Goal: Transaction & Acquisition: Obtain resource

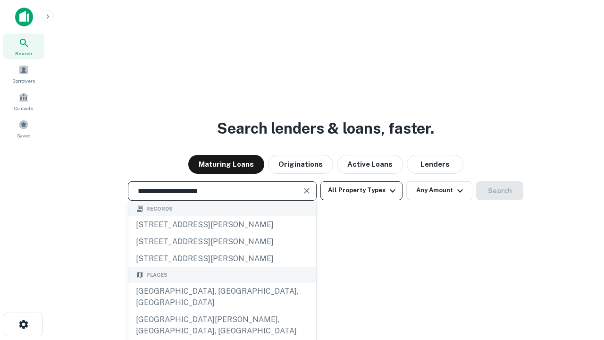
click at [222, 311] on div "[GEOGRAPHIC_DATA], [GEOGRAPHIC_DATA], [GEOGRAPHIC_DATA]" at bounding box center [222, 297] width 188 height 28
type input "**********"
click at [362, 190] on button "All Property Types" at bounding box center [362, 190] width 82 height 19
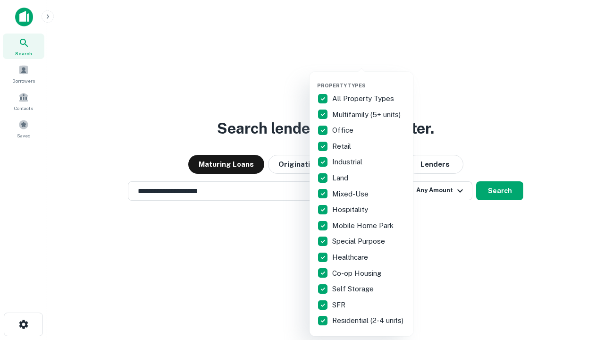
click at [369, 79] on button "button" at bounding box center [369, 79] width 104 height 0
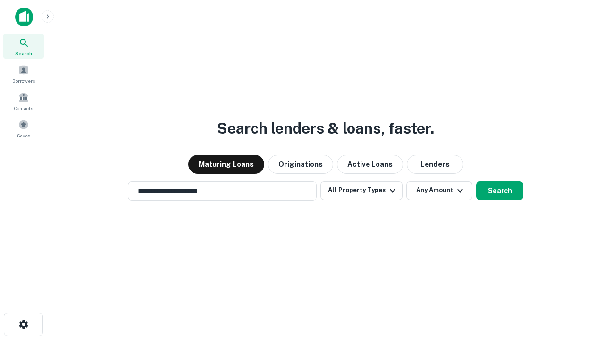
scroll to position [15, 0]
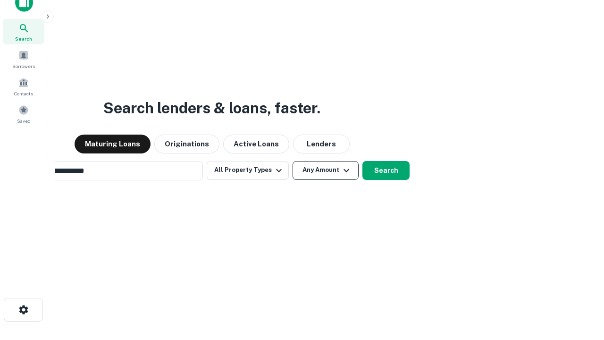
click at [293, 161] on button "Any Amount" at bounding box center [326, 170] width 66 height 19
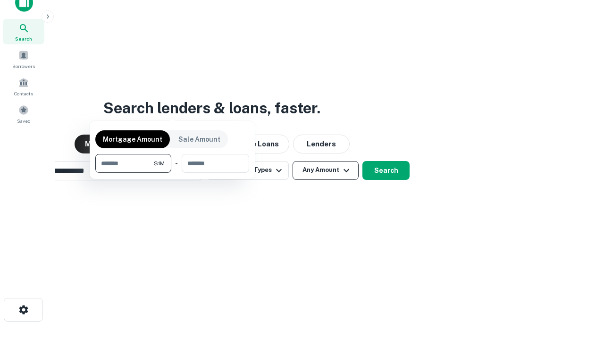
scroll to position [15, 0]
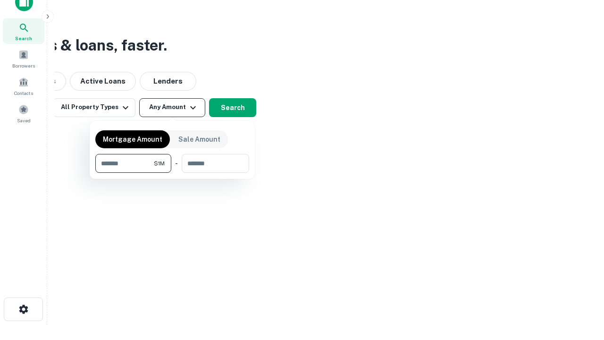
type input "*******"
click at [172, 173] on button "button" at bounding box center [172, 173] width 154 height 0
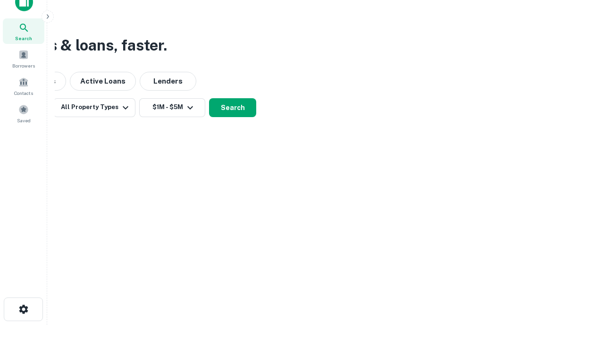
scroll to position [15, 0]
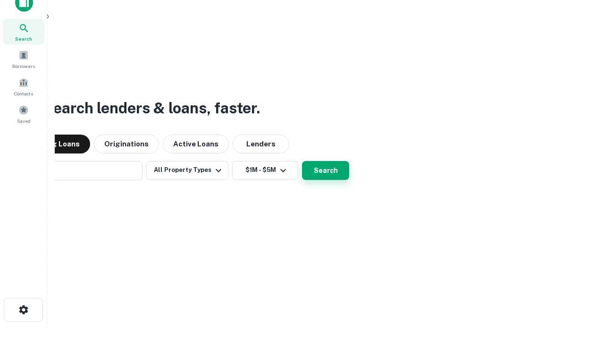
click at [302, 161] on button "Search" at bounding box center [325, 170] width 47 height 19
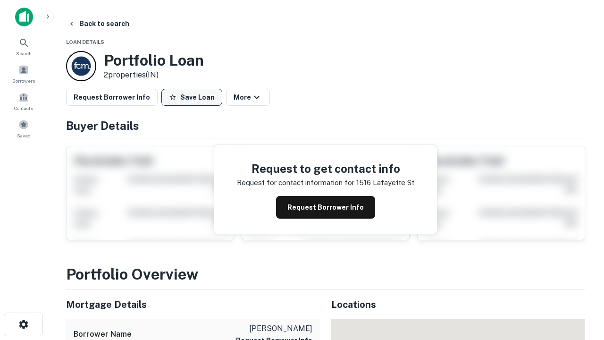
click at [192, 97] on button "Save Loan" at bounding box center [191, 97] width 61 height 17
